Goal: Find specific page/section: Find specific page/section

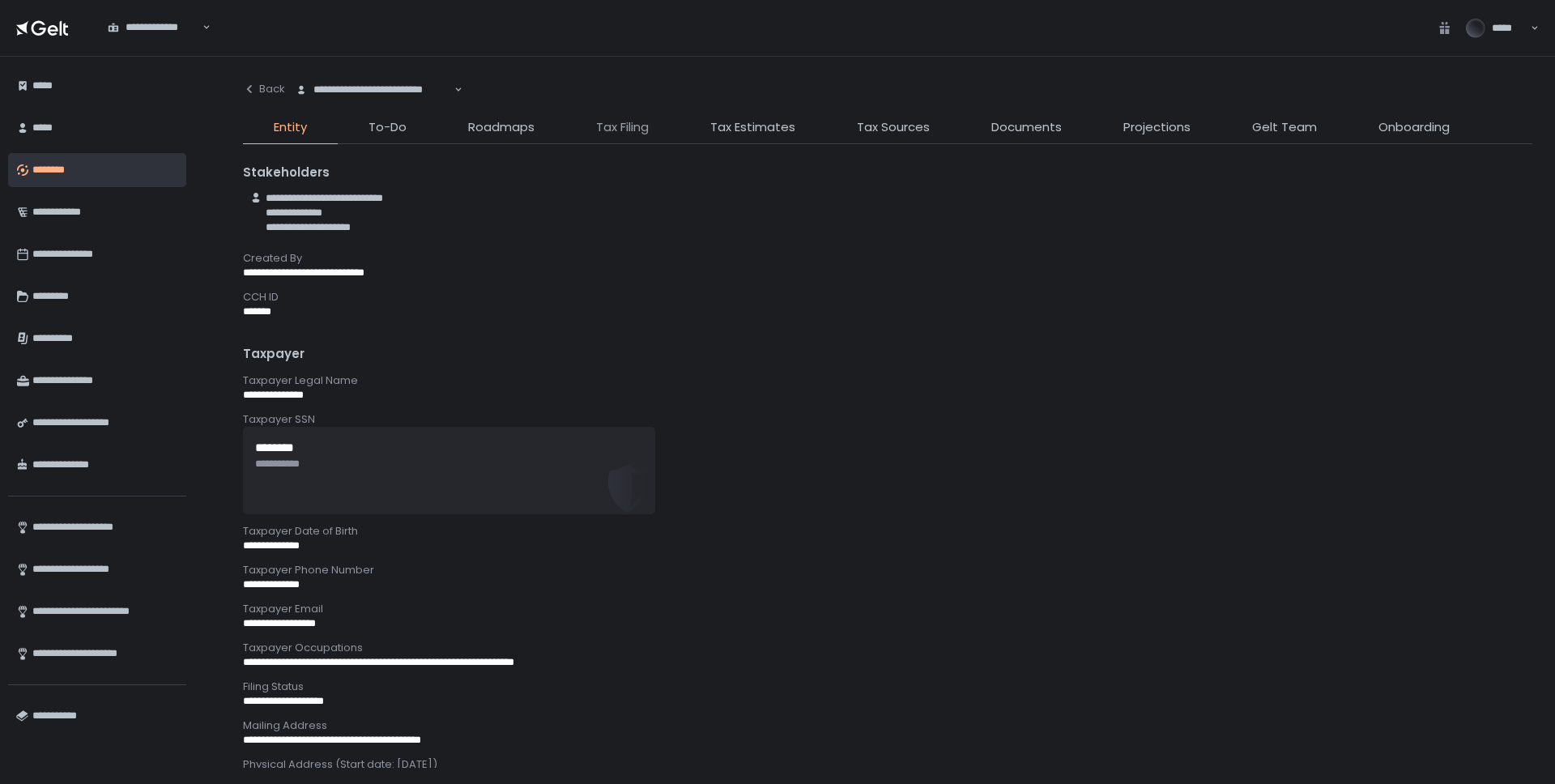
click at [637, 125] on span "Tax Filing" at bounding box center [622, 127] width 53 height 19
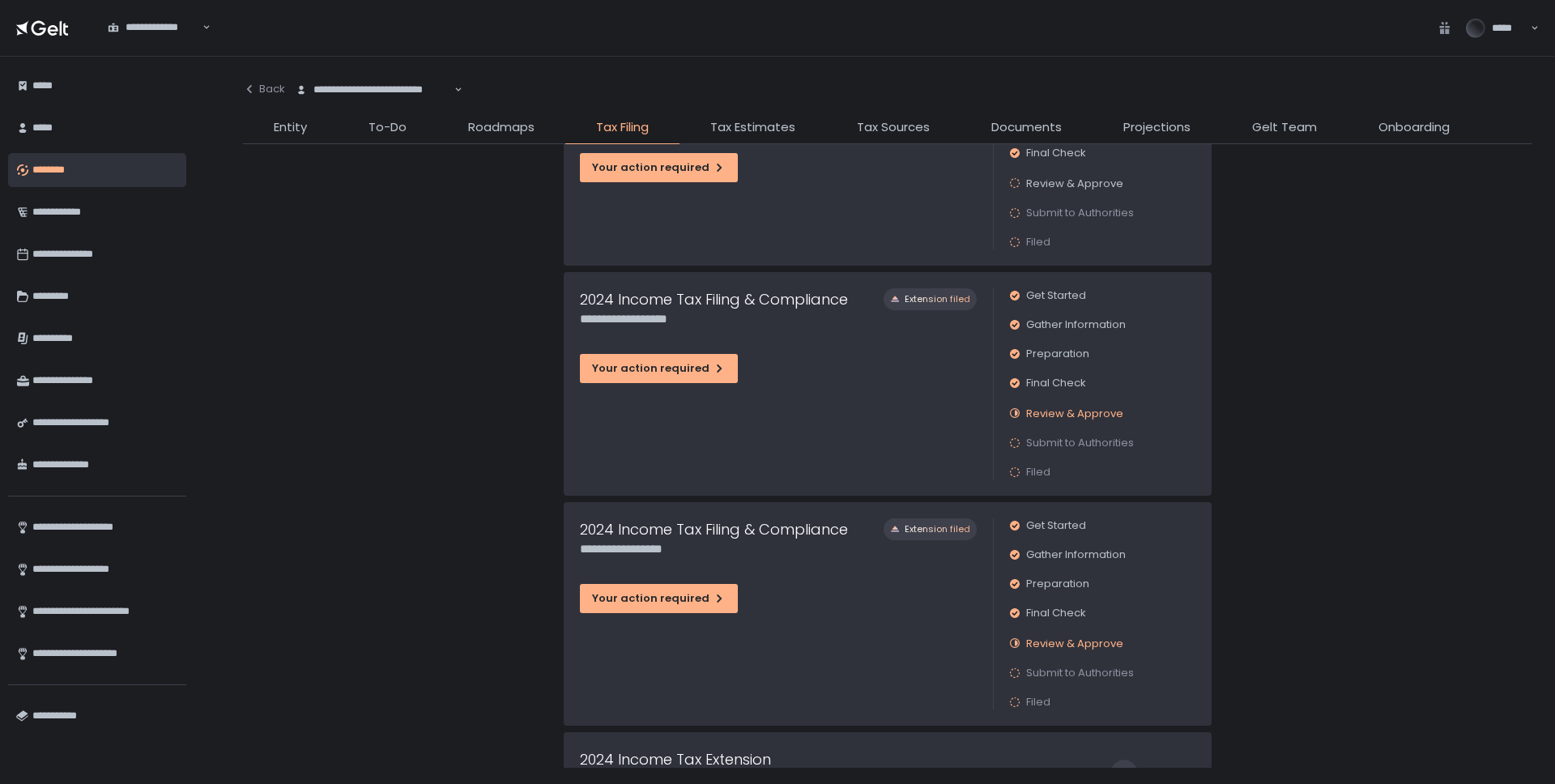
scroll to position [159, 0]
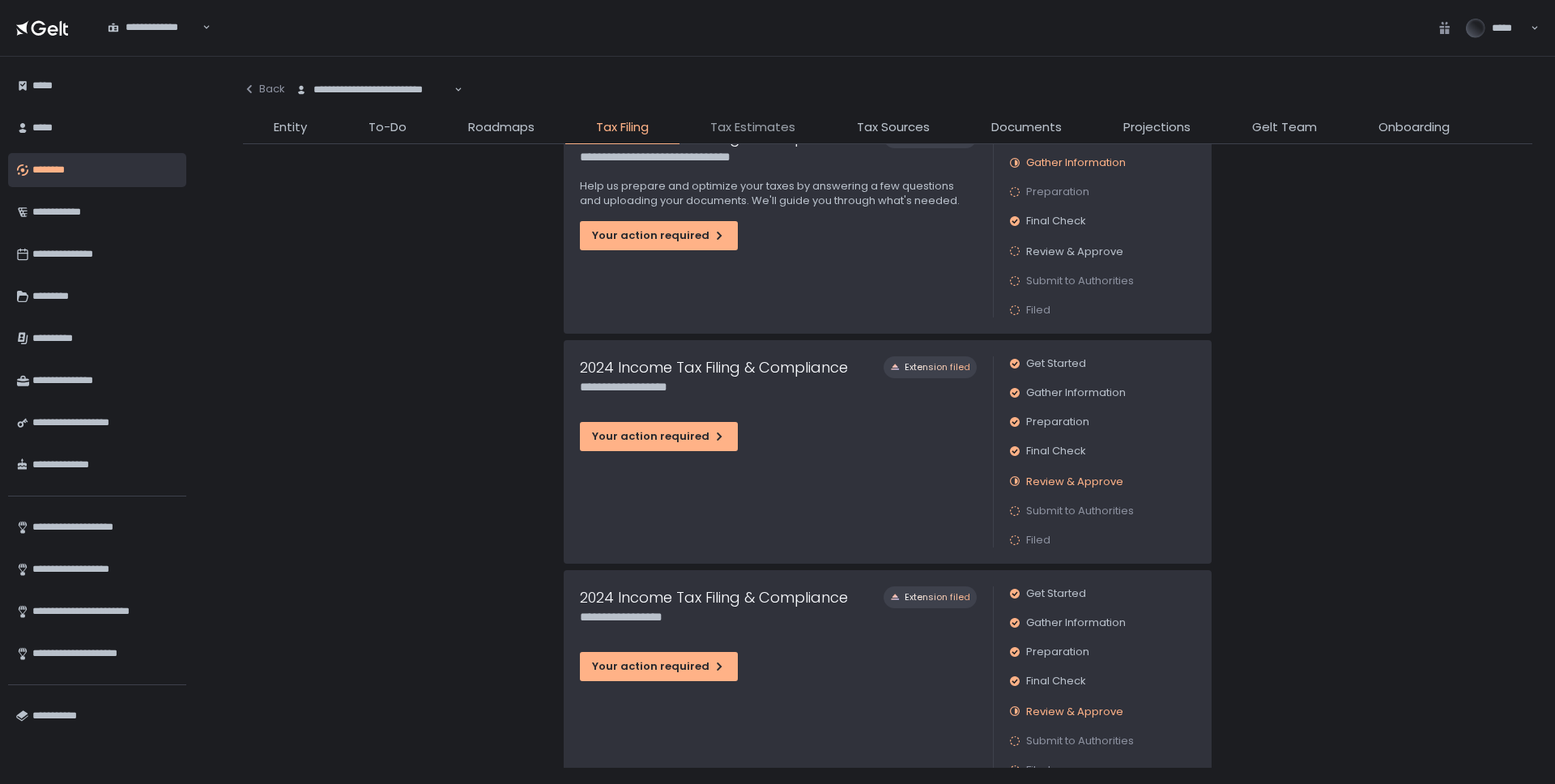
click at [749, 121] on span "Tax Estimates" at bounding box center [752, 127] width 85 height 19
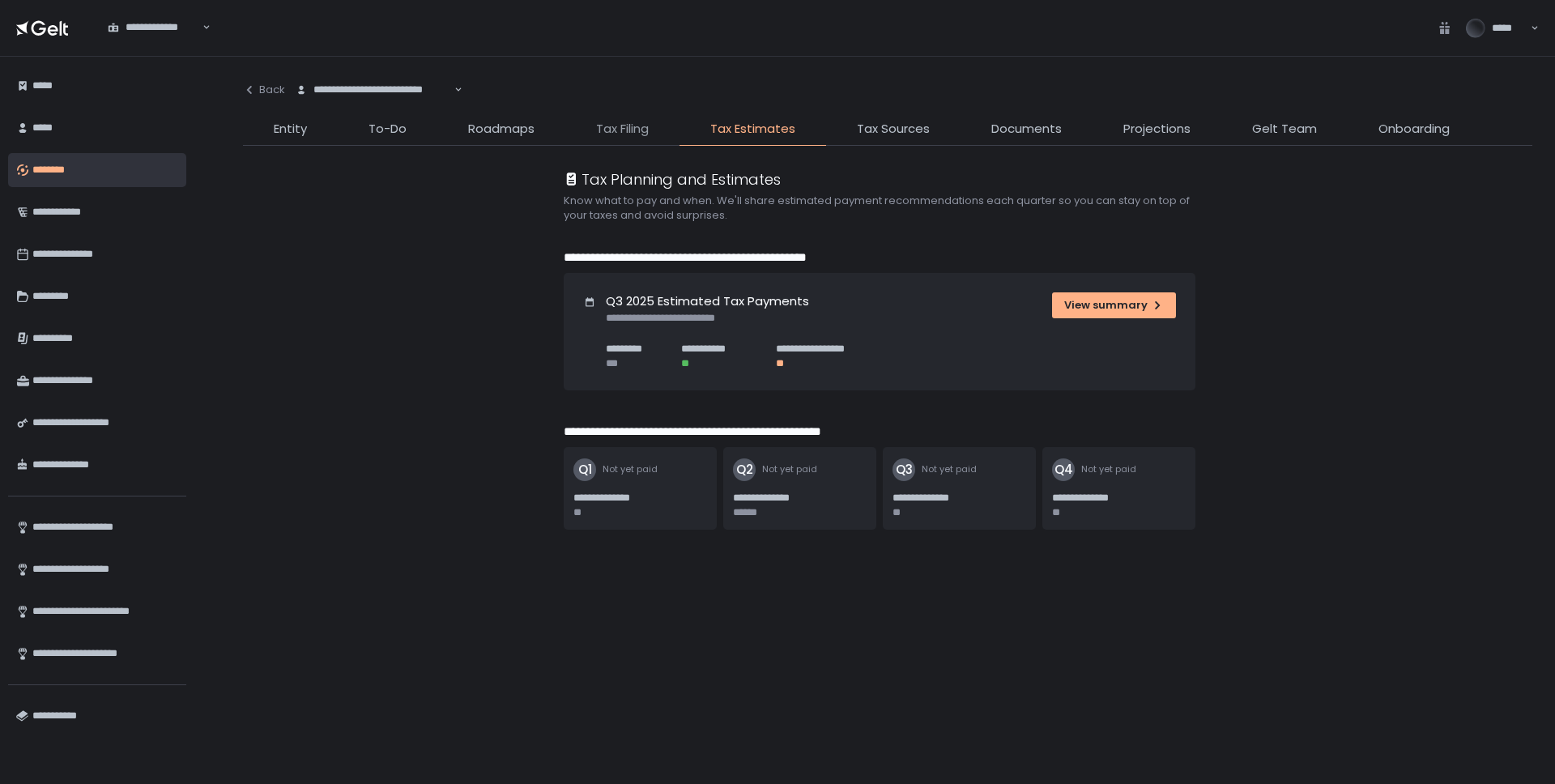
click at [630, 126] on span "Tax Filing" at bounding box center [622, 129] width 53 height 19
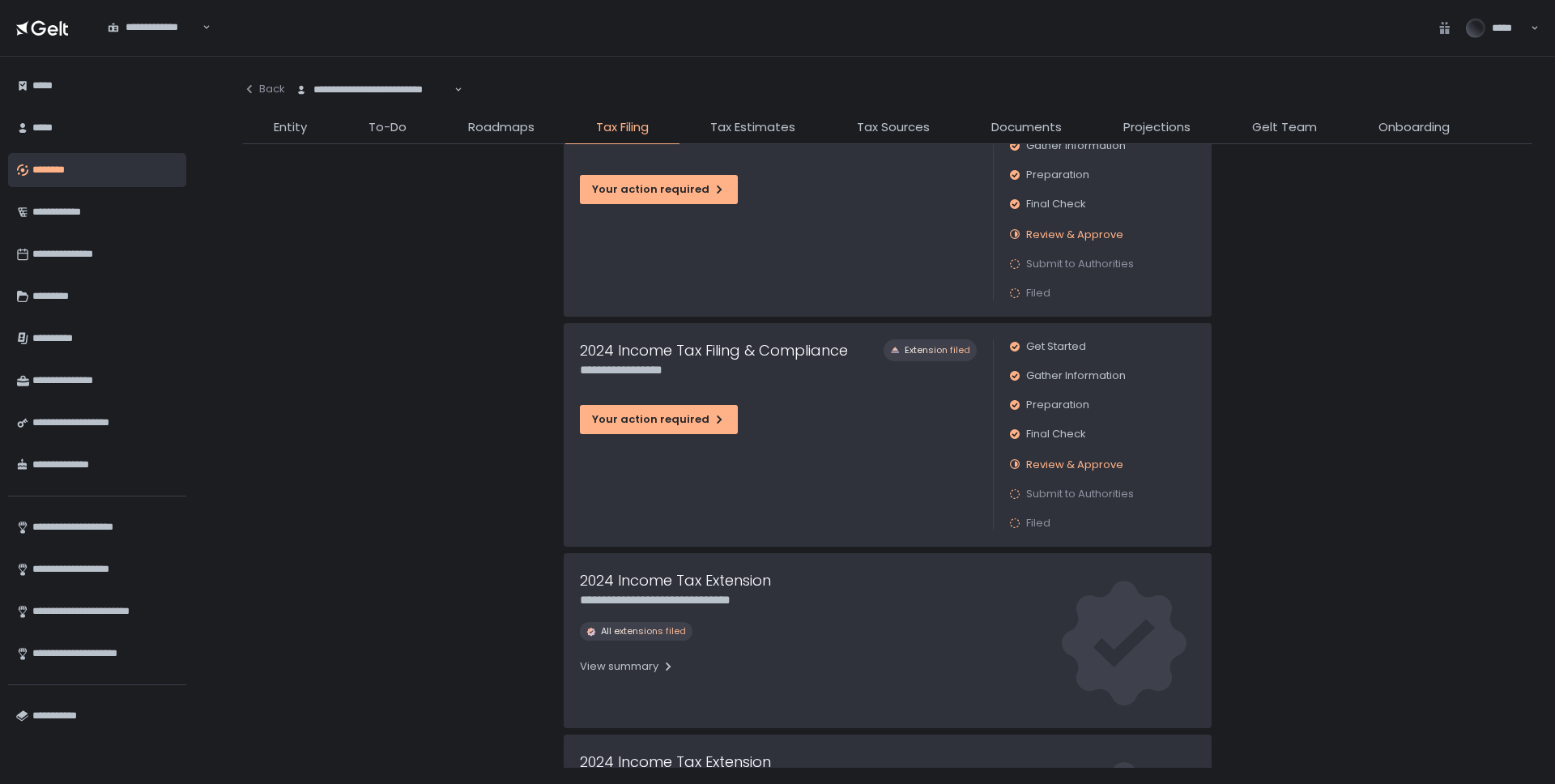
scroll to position [143, 0]
